Goal: Information Seeking & Learning: Check status

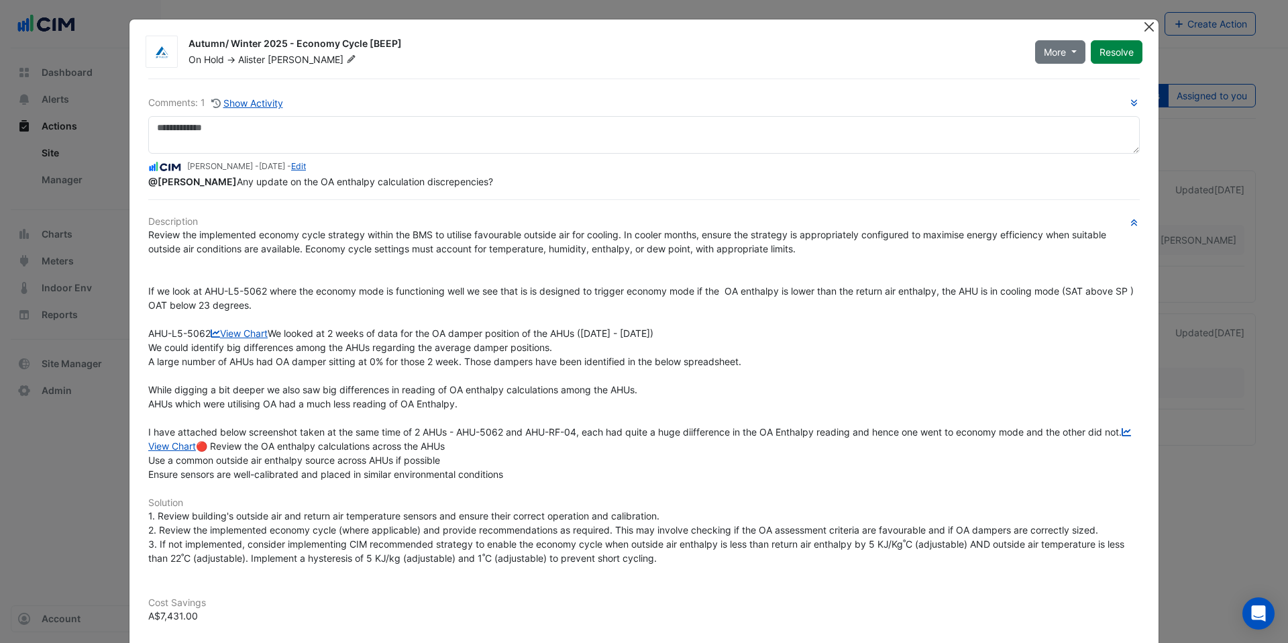
click at [1142, 25] on button "Close" at bounding box center [1149, 26] width 14 height 14
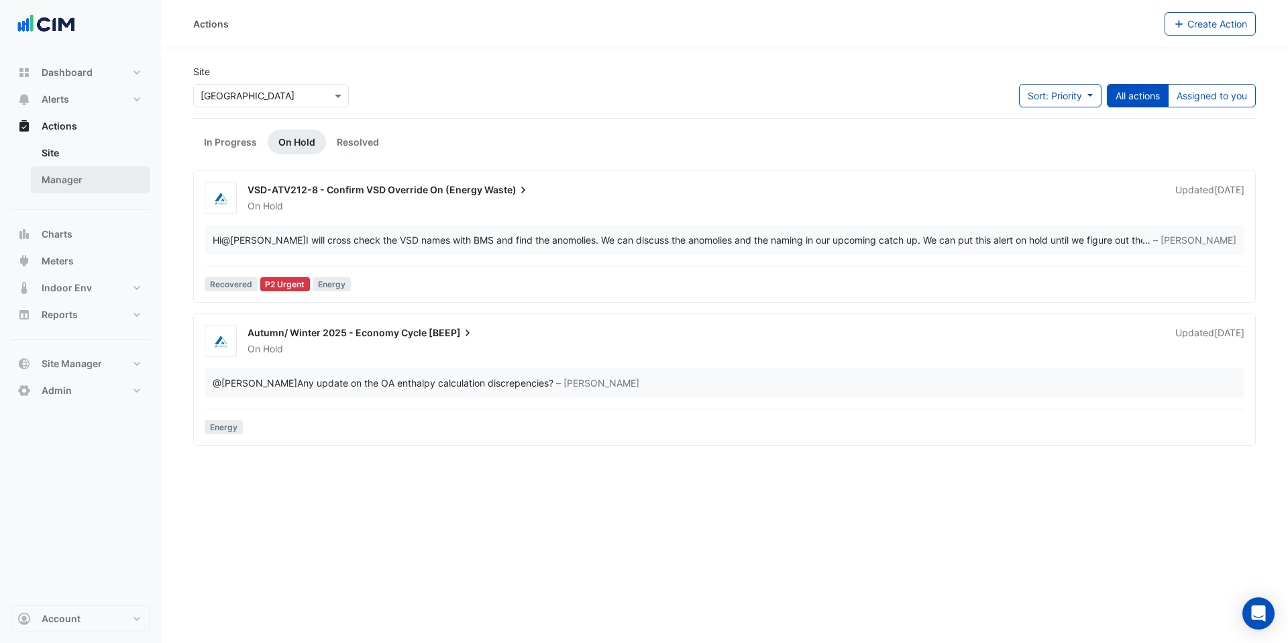
click at [75, 178] on link "Manager" at bounding box center [90, 179] width 119 height 27
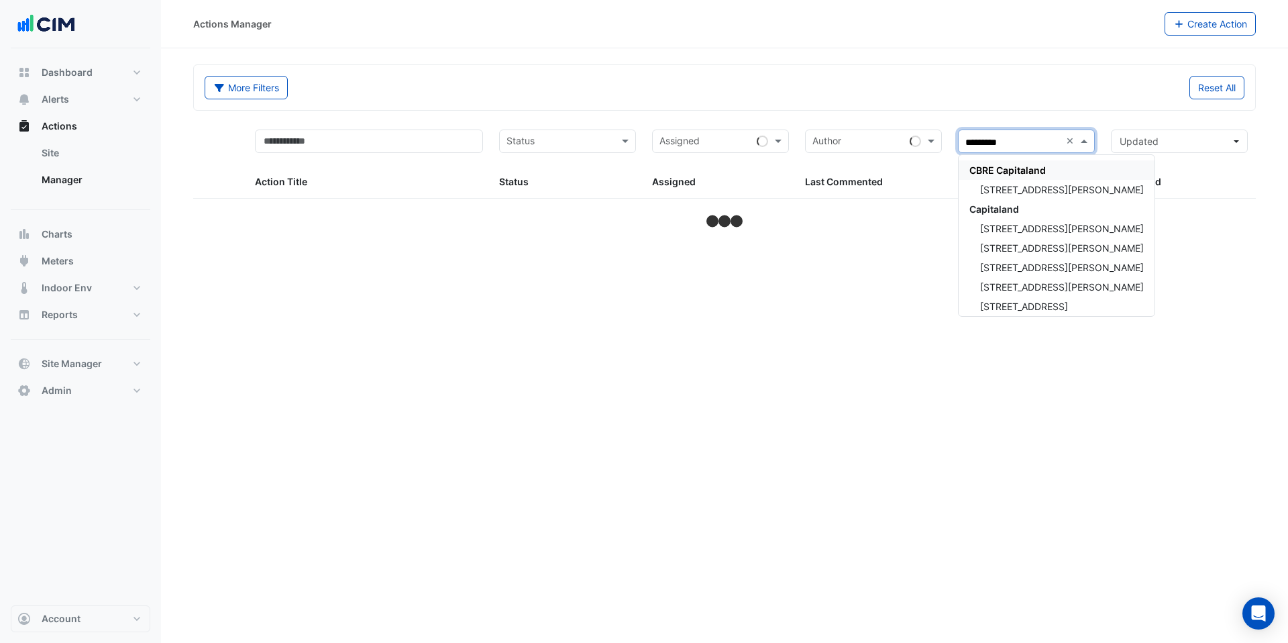
type input "**********"
click at [1019, 168] on span "CBRE Capitaland" at bounding box center [1007, 169] width 76 height 11
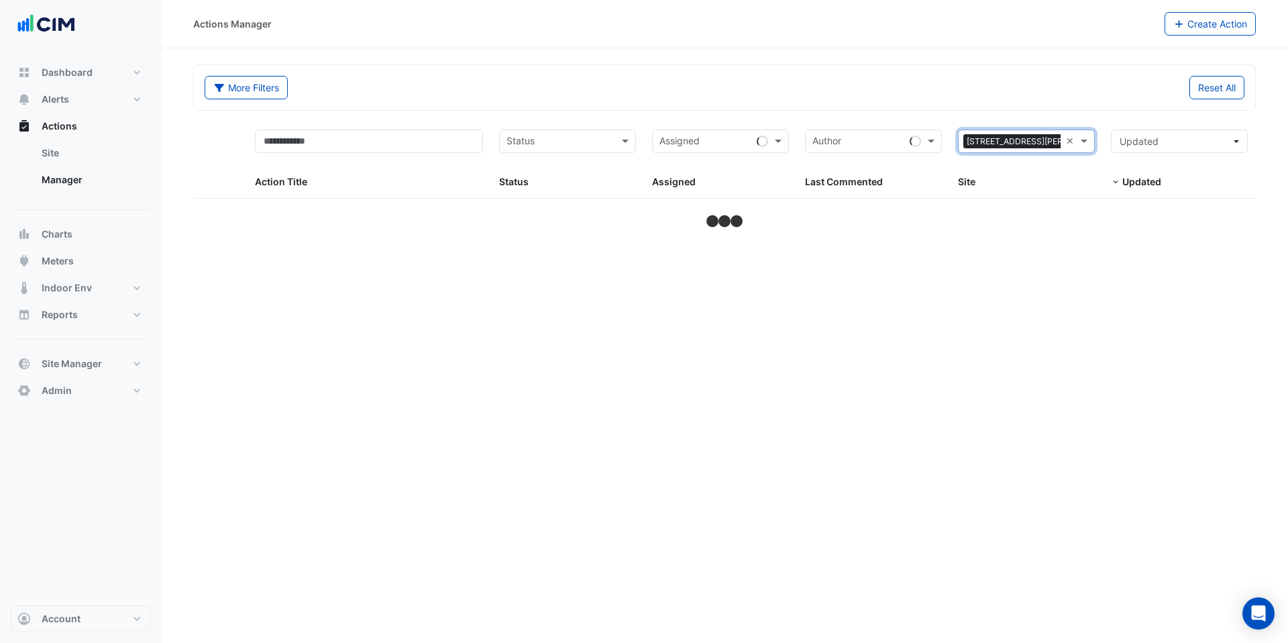
click at [849, 139] on input "text" at bounding box center [858, 142] width 92 height 15
type input "****"
click at [846, 194] on span "[PERSON_NAME]" at bounding box center [865, 189] width 76 height 11
click at [1117, 140] on div at bounding box center [1118, 143] width 2 height 18
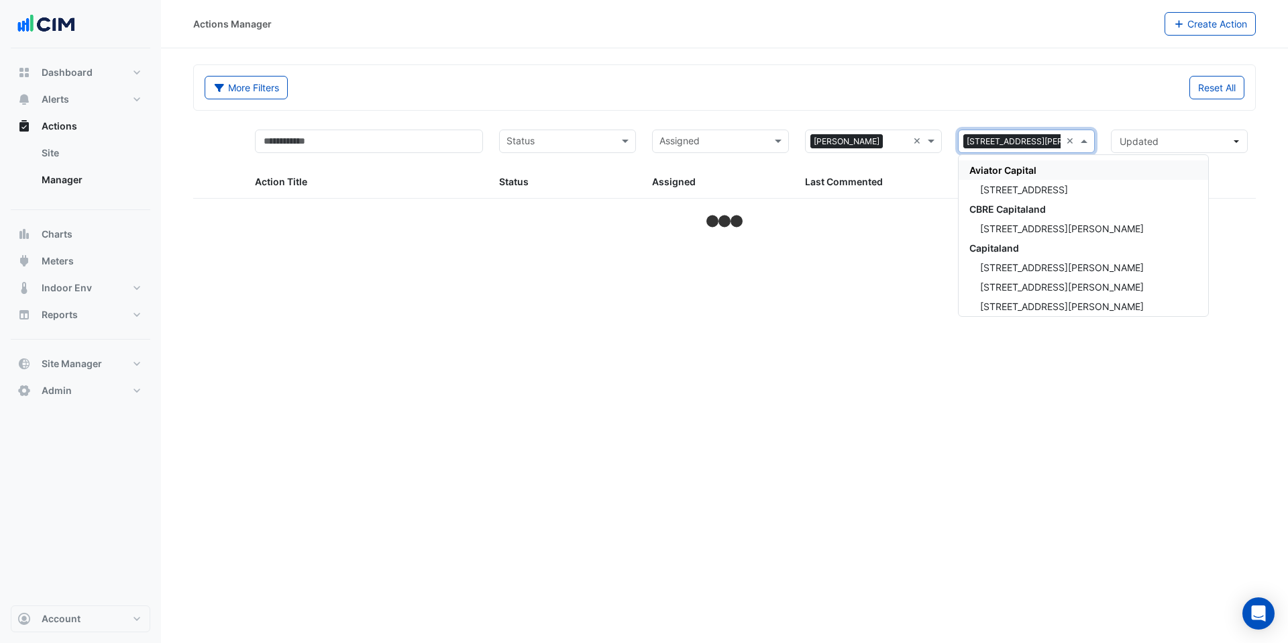
type input "******"
click at [991, 251] on span "Capitaland" at bounding box center [994, 247] width 50 height 11
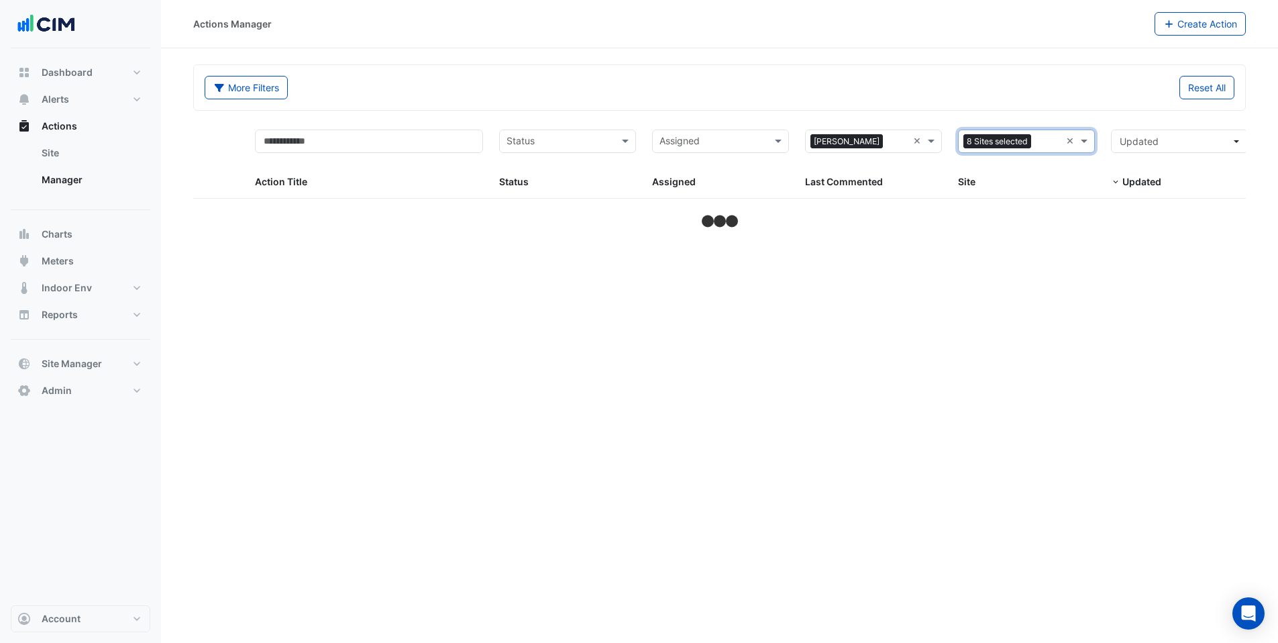
select select "***"
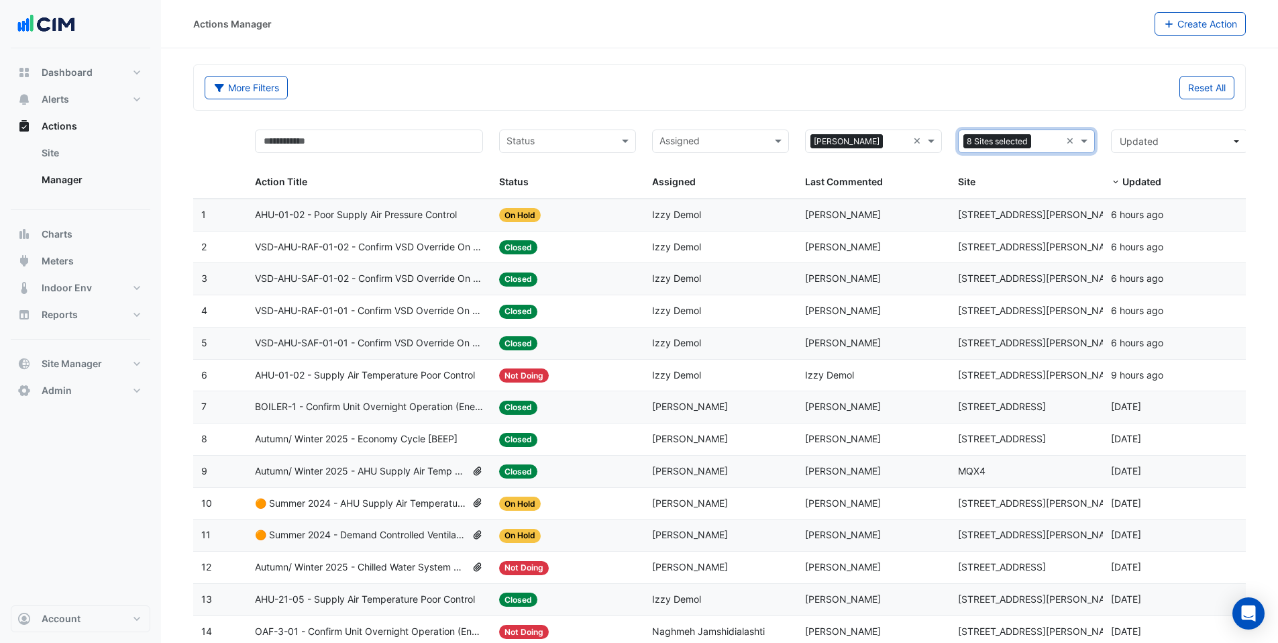
click at [877, 78] on div "Reset All" at bounding box center [981, 87] width 523 height 23
click at [718, 143] on input "text" at bounding box center [712, 142] width 107 height 15
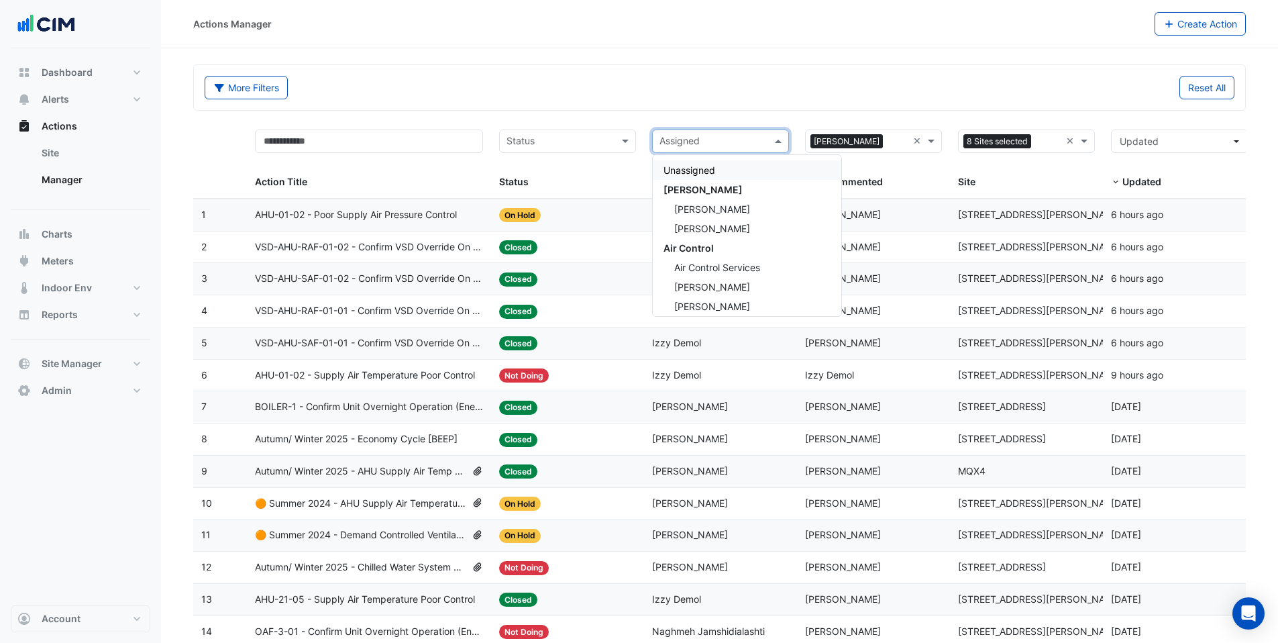
click at [697, 88] on div "More Filters" at bounding box center [458, 87] width 523 height 23
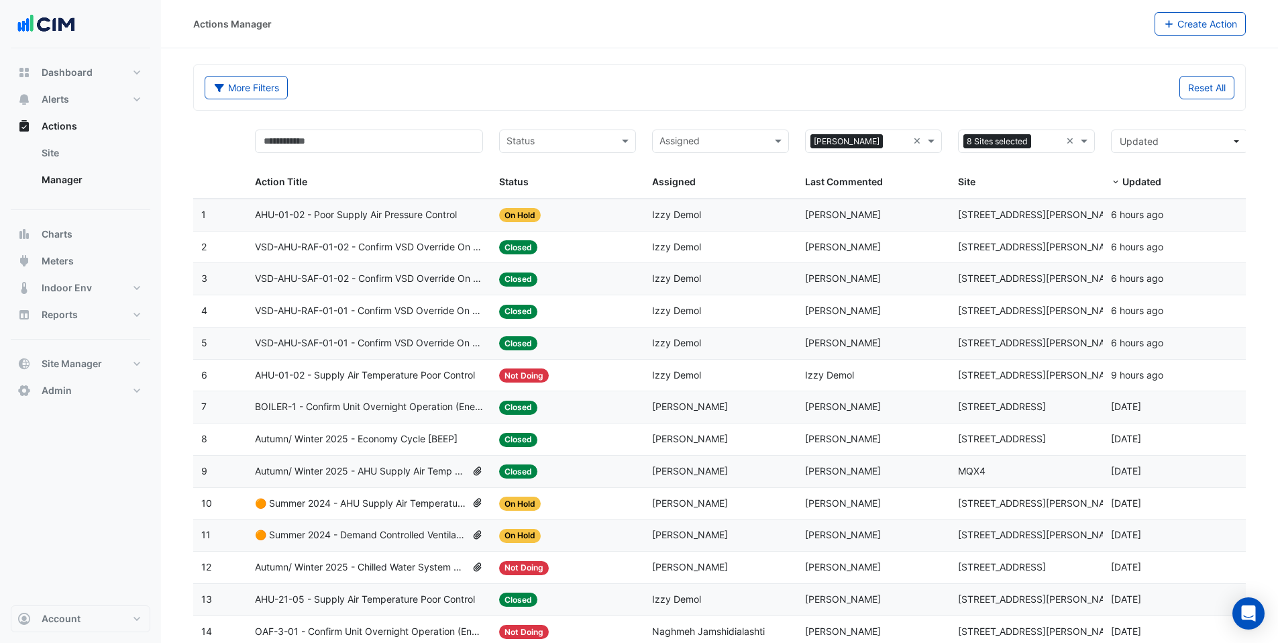
click at [690, 142] on input "text" at bounding box center [712, 142] width 107 height 15
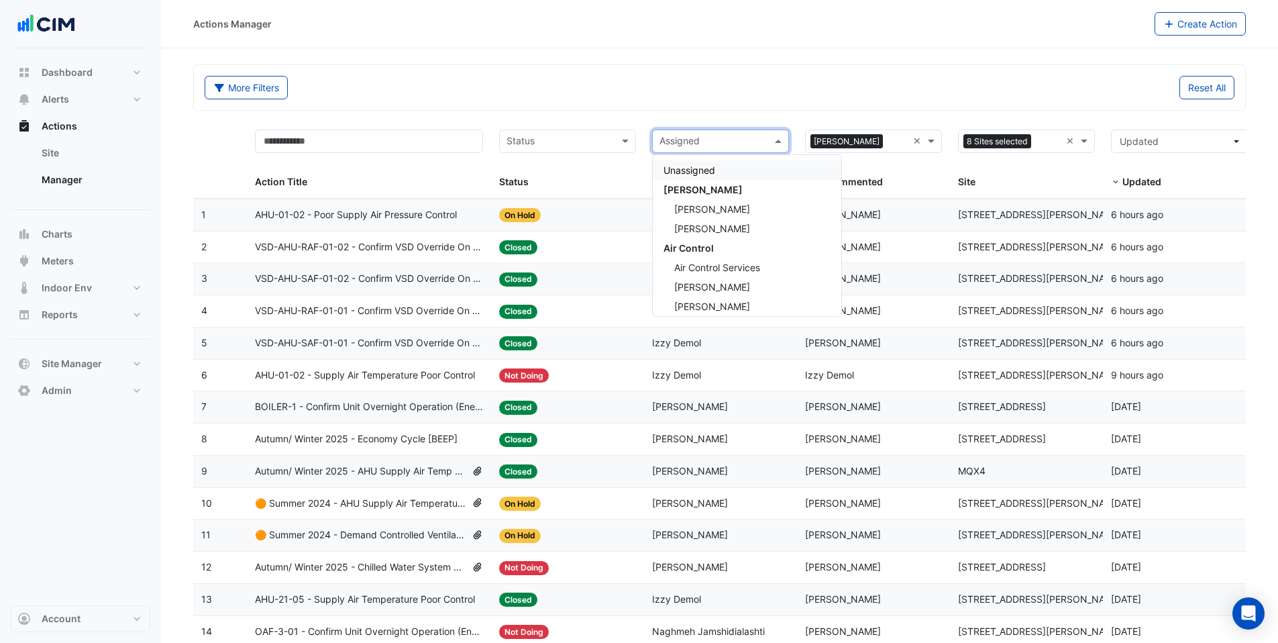
click at [602, 166] on div "Status Status" at bounding box center [567, 159] width 137 height 60
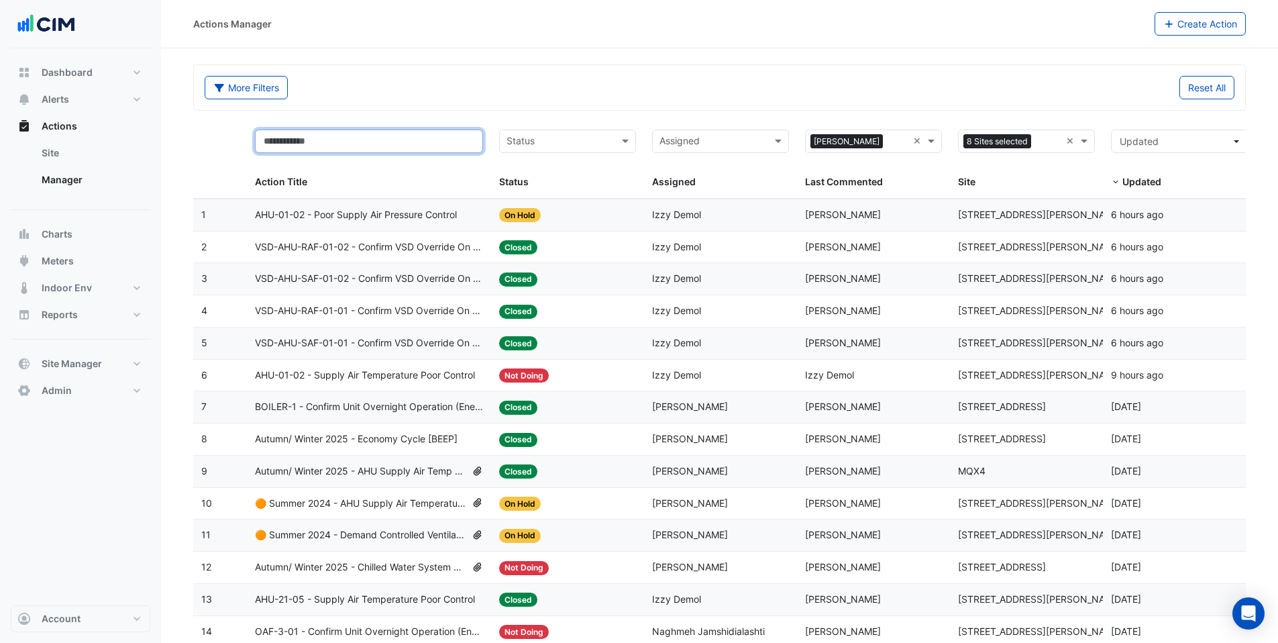
click at [391, 147] on input "text" at bounding box center [369, 140] width 229 height 23
click at [523, 103] on div "More Filters Reset All" at bounding box center [720, 90] width 1046 height 29
click at [413, 138] on input "text" at bounding box center [369, 140] width 229 height 23
click at [712, 217] on div "Assigned: Izzy Demol" at bounding box center [720, 214] width 137 height 15
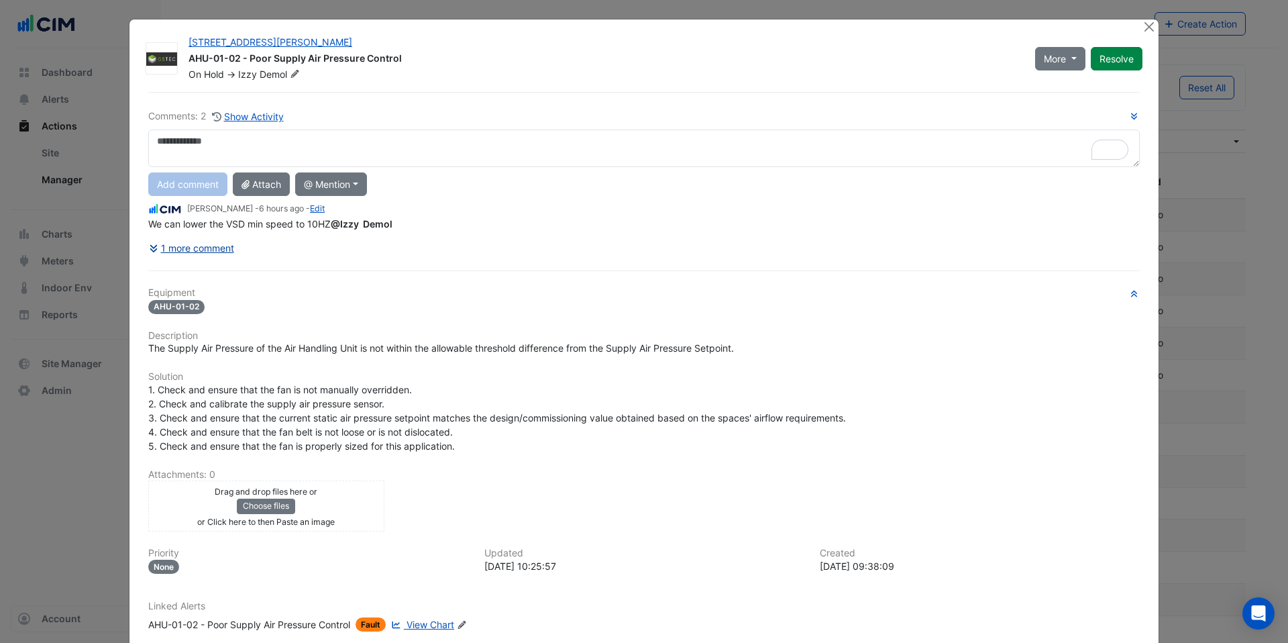
click at [214, 249] on button "1 more comment" at bounding box center [191, 247] width 87 height 23
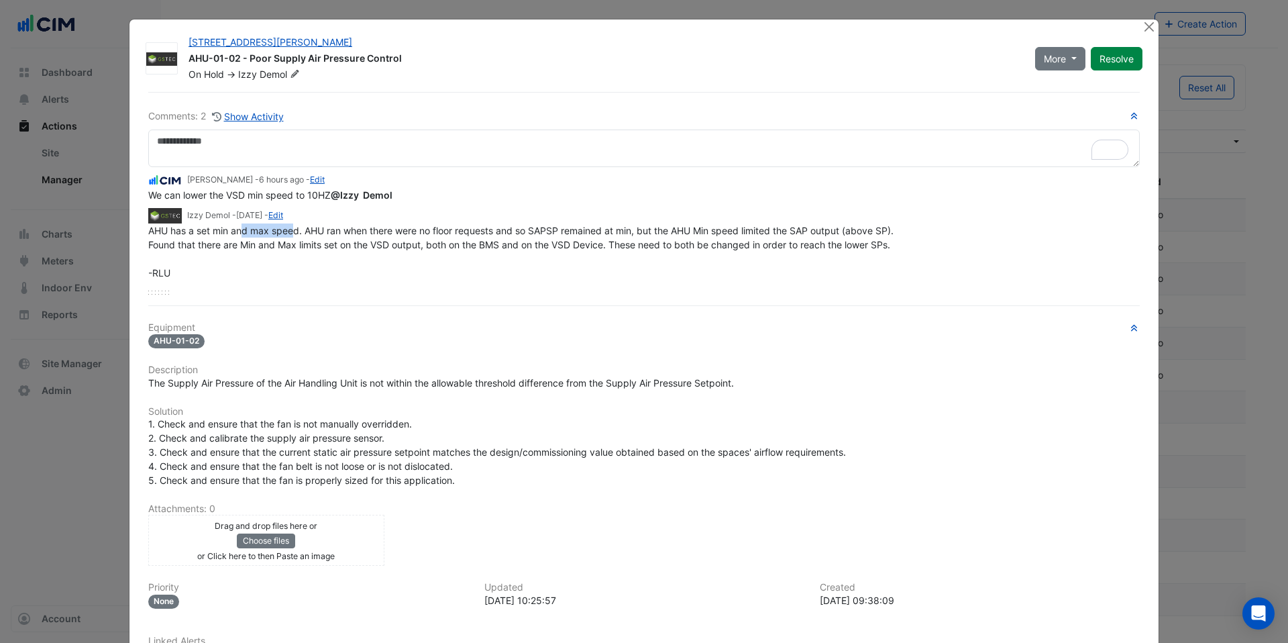
drag, startPoint x: 240, startPoint y: 234, endPoint x: 290, endPoint y: 232, distance: 50.3
click at [290, 232] on span "AHU has a set min and max speed. AHU ran when there were no floor requests and …" at bounding box center [522, 252] width 748 height 54
click at [292, 253] on div "AHU has a set min and max speed. AHU ran when there were no floor requests and …" at bounding box center [643, 251] width 991 height 56
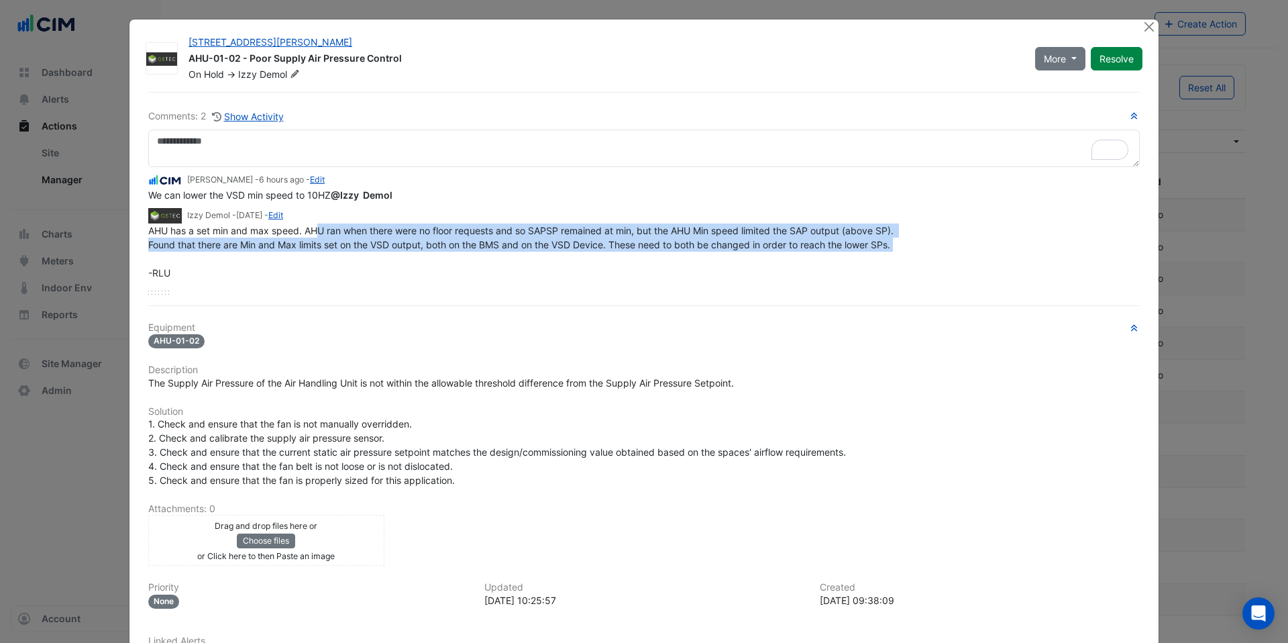
drag, startPoint x: 311, startPoint y: 229, endPoint x: 896, endPoint y: 253, distance: 586.0
click at [896, 253] on div "AHU has a set min and max speed. AHU ran when there were no floor requests and …" at bounding box center [643, 251] width 991 height 56
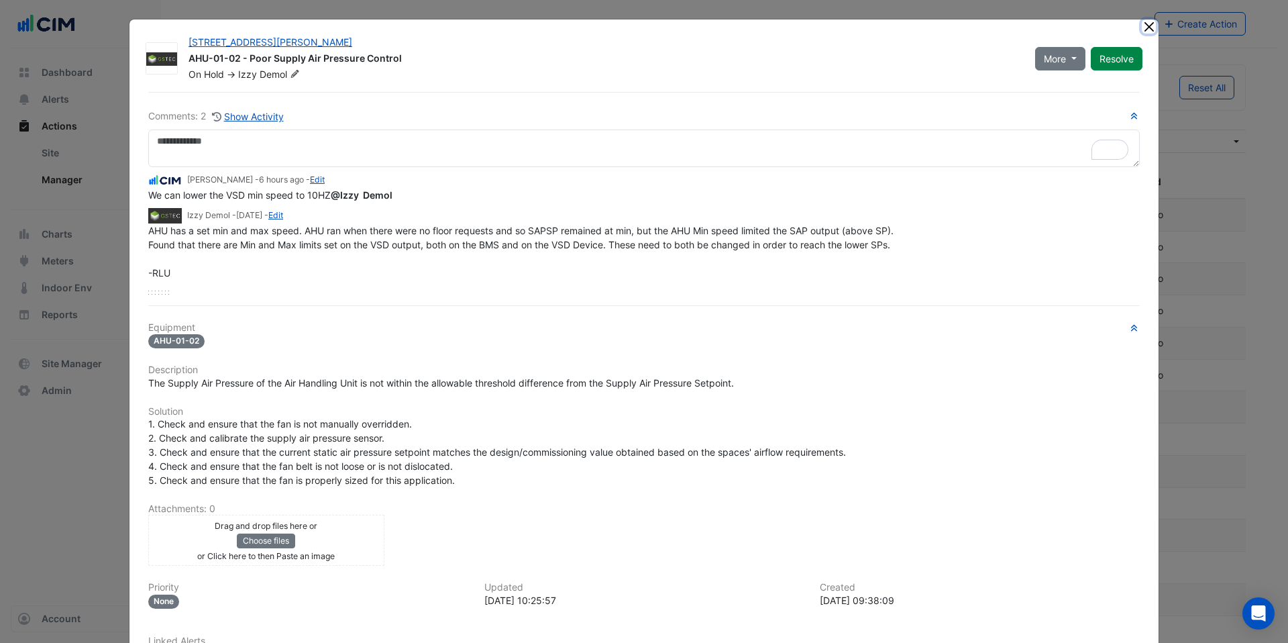
click at [1148, 23] on button "Close" at bounding box center [1149, 26] width 14 height 14
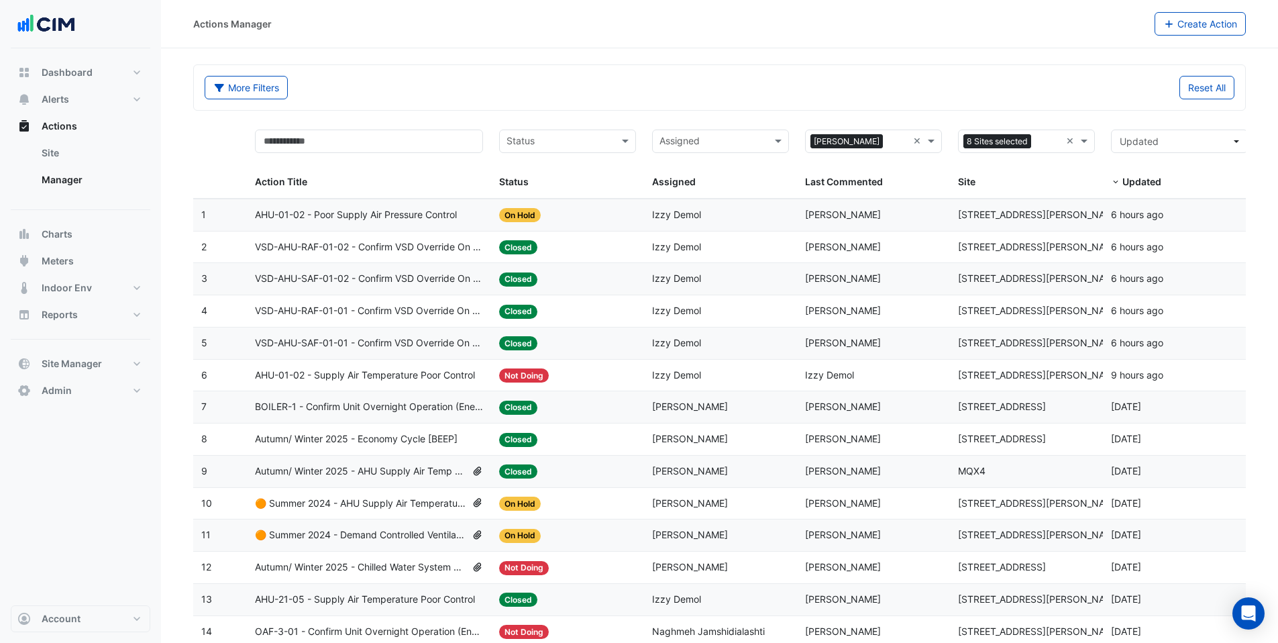
click at [381, 221] on span "AHU-01-02 - Poor Supply Air Pressure Control" at bounding box center [356, 214] width 202 height 15
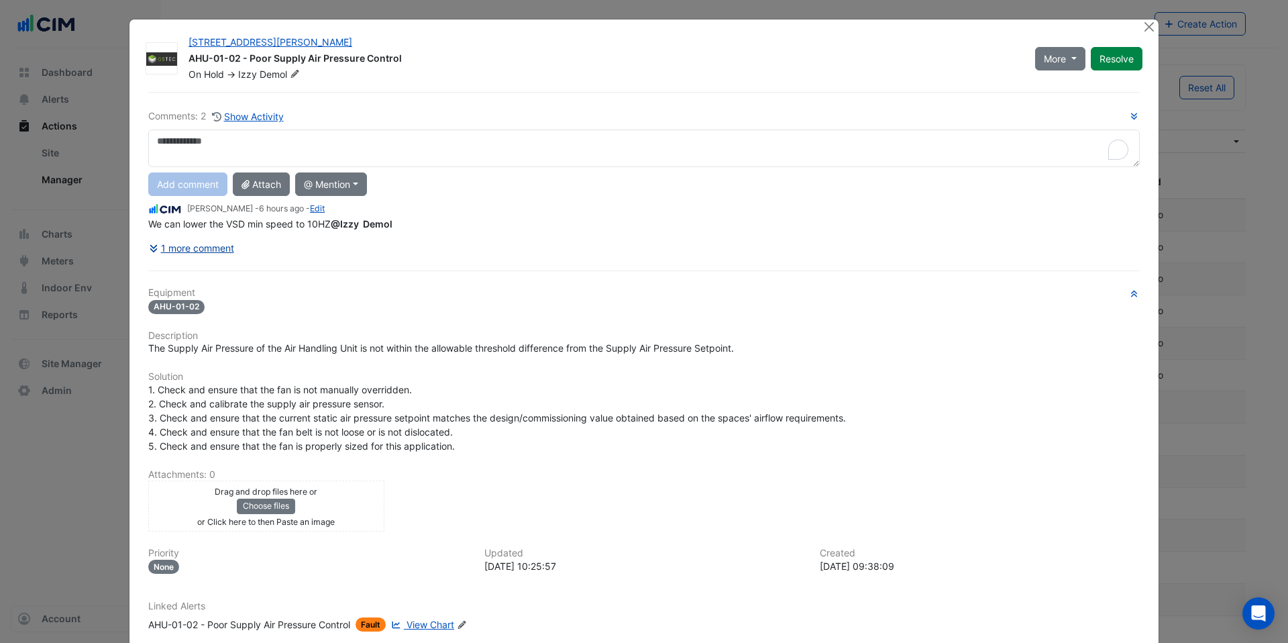
click at [189, 239] on button "1 more comment" at bounding box center [191, 247] width 87 height 23
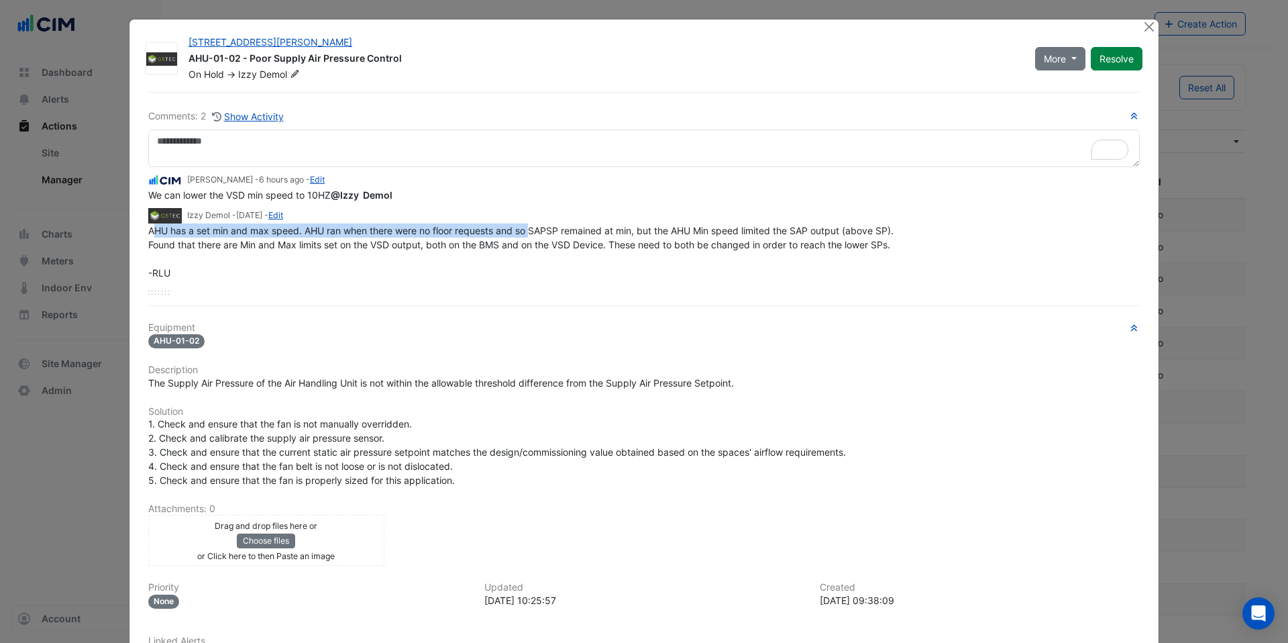
drag, startPoint x: 151, startPoint y: 234, endPoint x: 527, endPoint y: 229, distance: 375.6
click at [527, 229] on span "AHU has a set min and max speed. AHU ran when there were no floor requests and …" at bounding box center [522, 252] width 748 height 54
click at [508, 281] on div "[PERSON_NAME] - 6 hours ago - Edit We can lower the VSD min speed to 10HZ @Izzy…" at bounding box center [643, 230] width 991 height 127
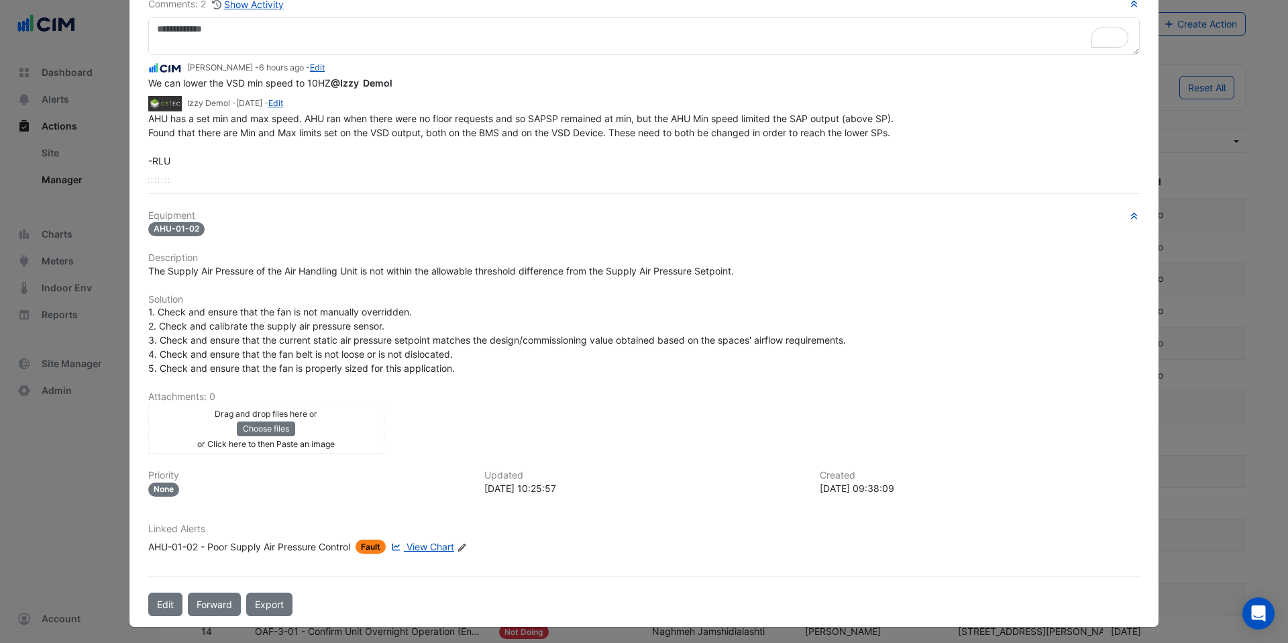
scroll to position [115, 0]
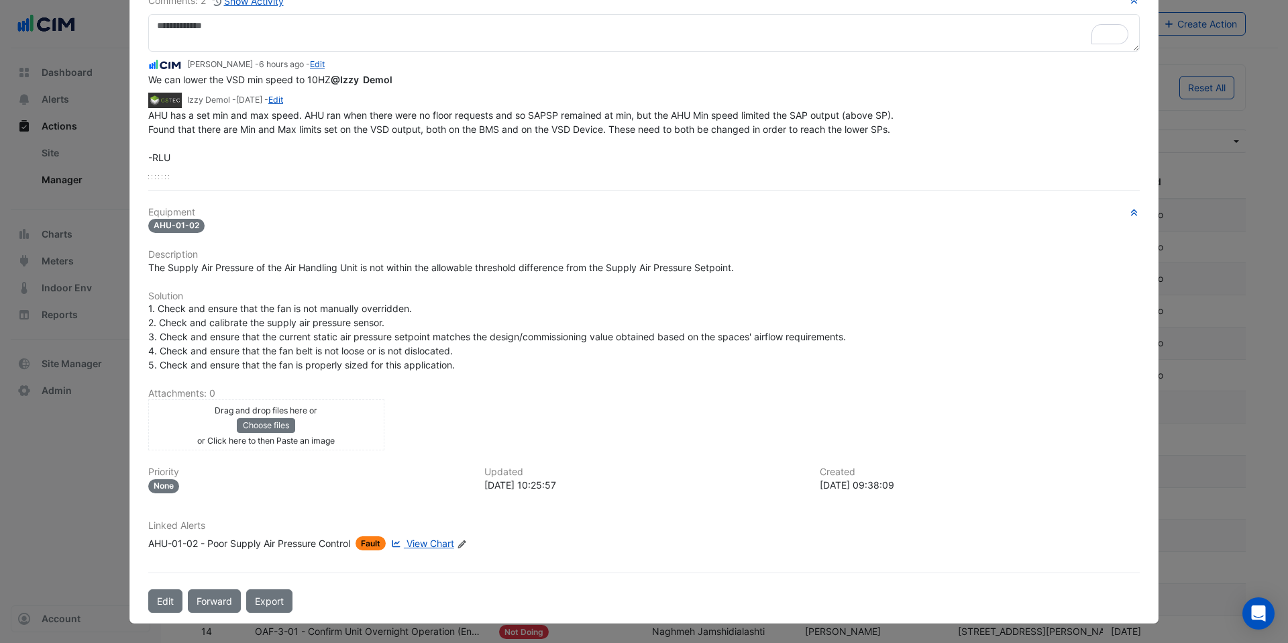
click at [425, 547] on span "View Chart" at bounding box center [430, 542] width 48 height 11
